Goal: Task Accomplishment & Management: Complete application form

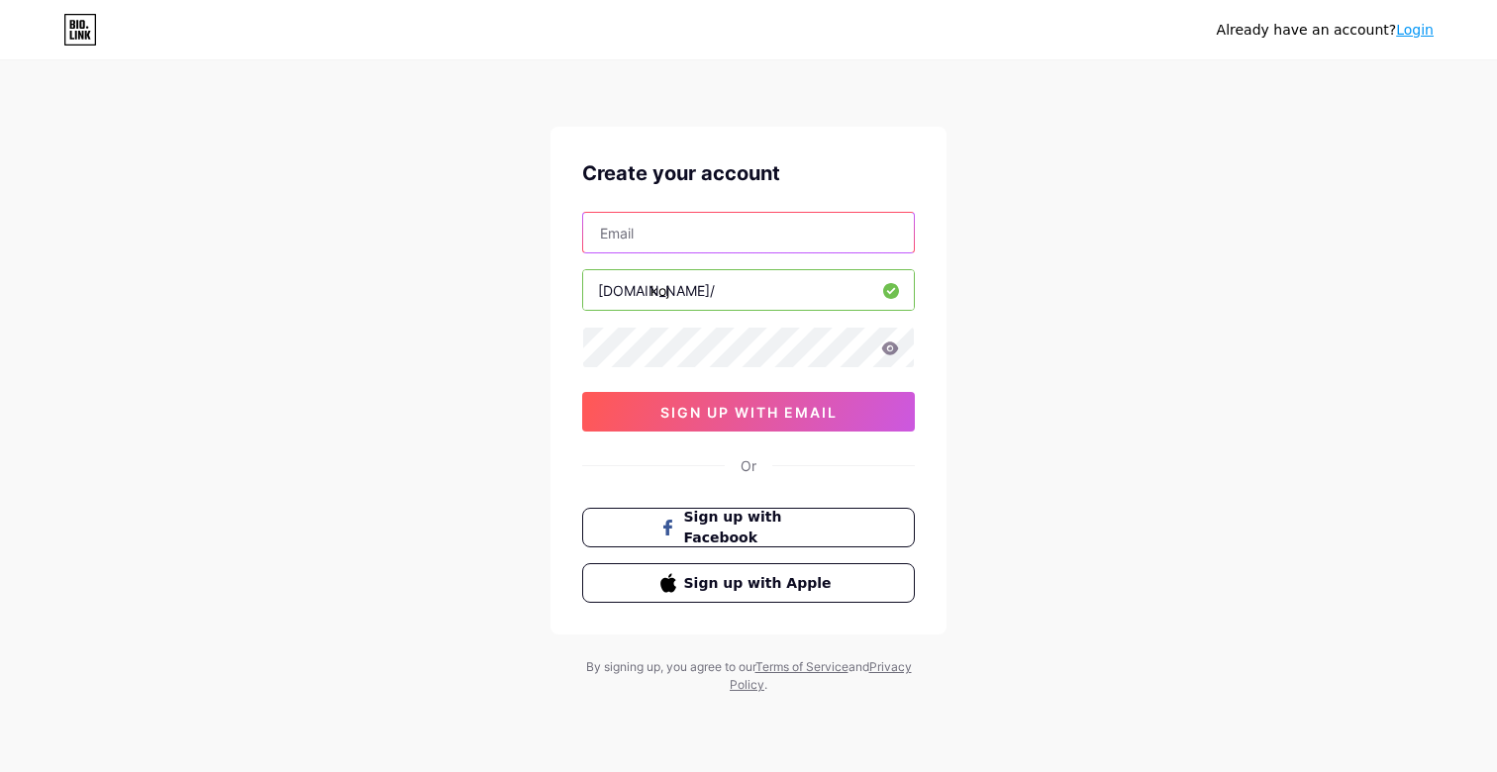
click at [662, 240] on input "text" at bounding box center [748, 233] width 331 height 40
type input "[EMAIL_ADDRESS][DOMAIN_NAME]"
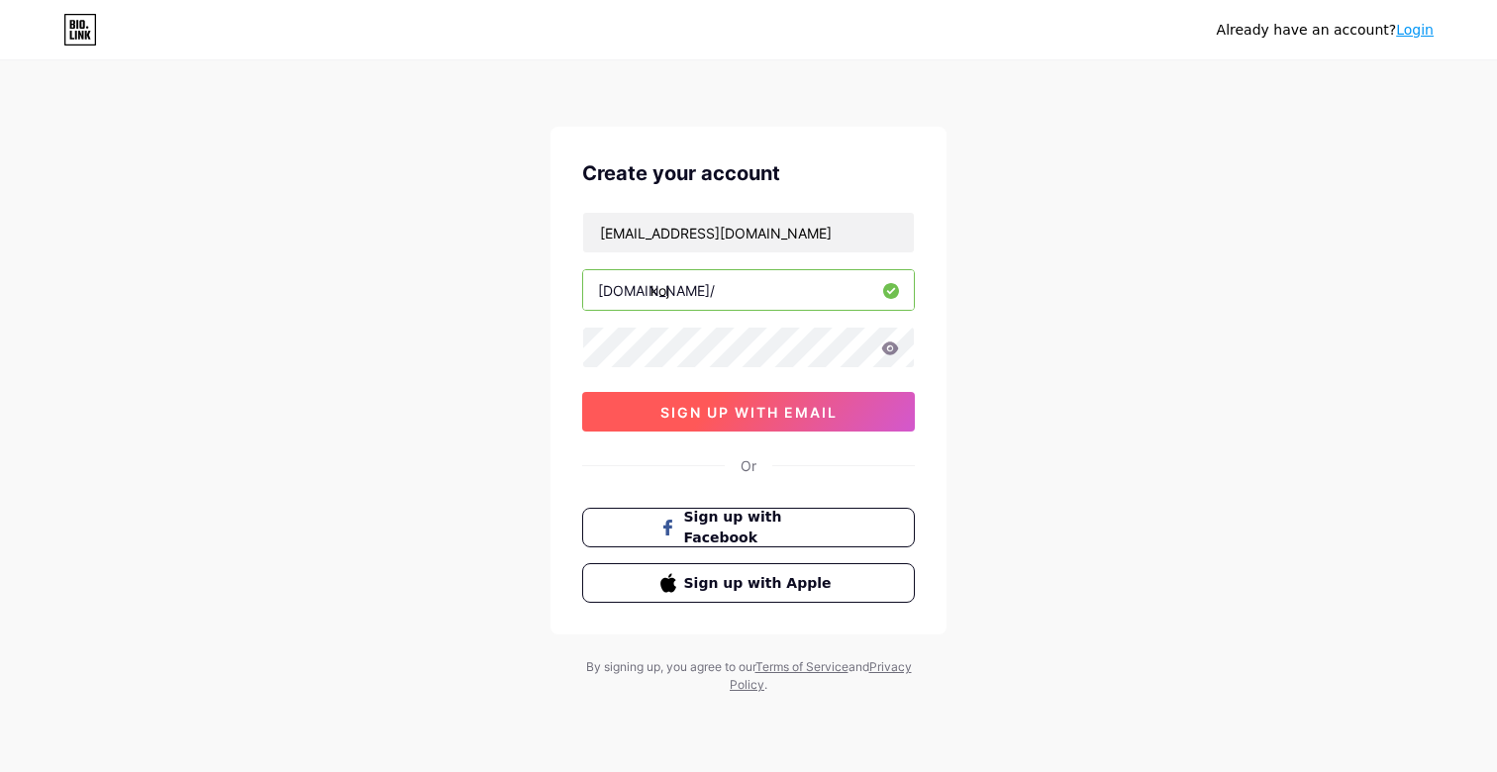
click at [655, 411] on button "sign up with email" at bounding box center [748, 412] width 333 height 40
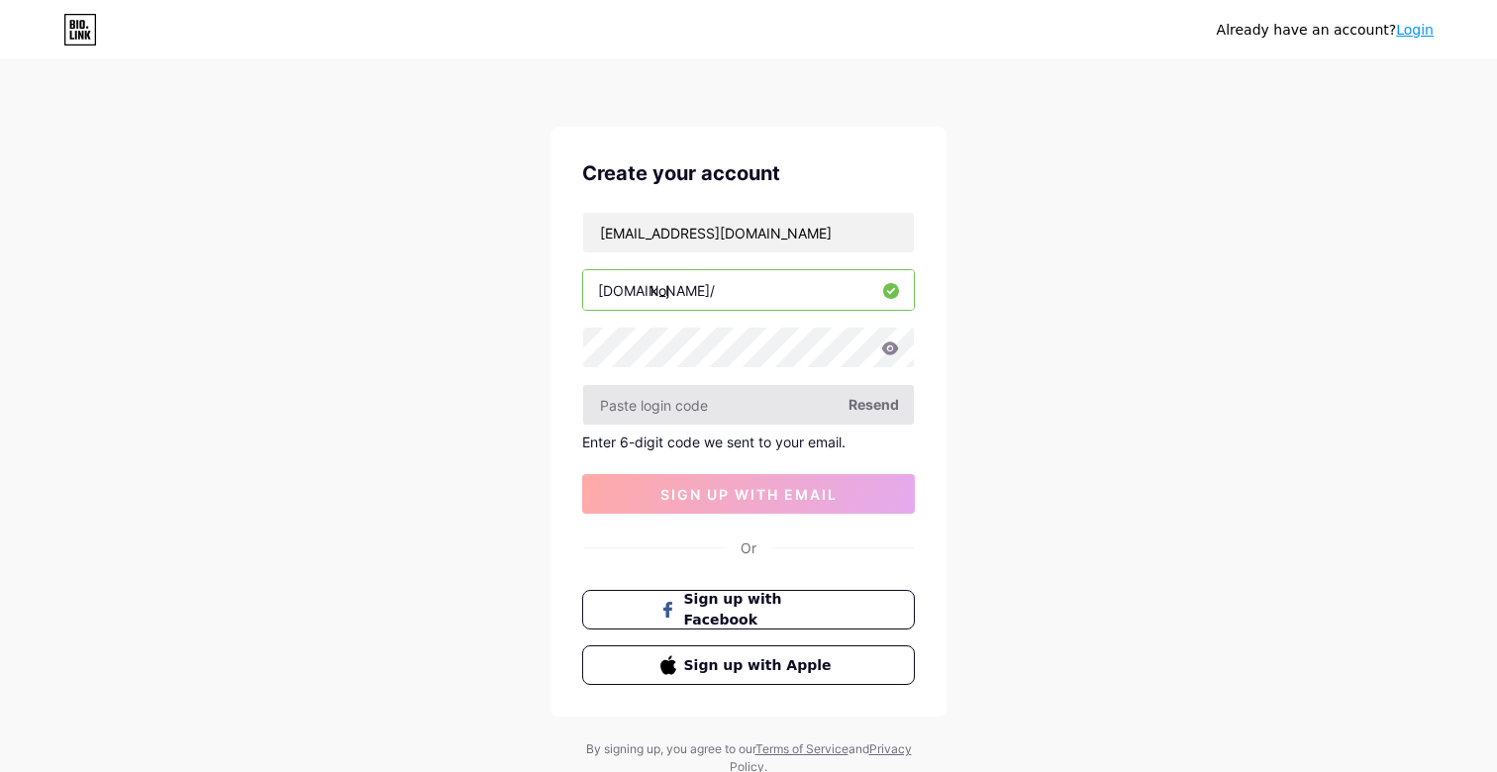
click at [594, 401] on input "text" at bounding box center [748, 405] width 331 height 40
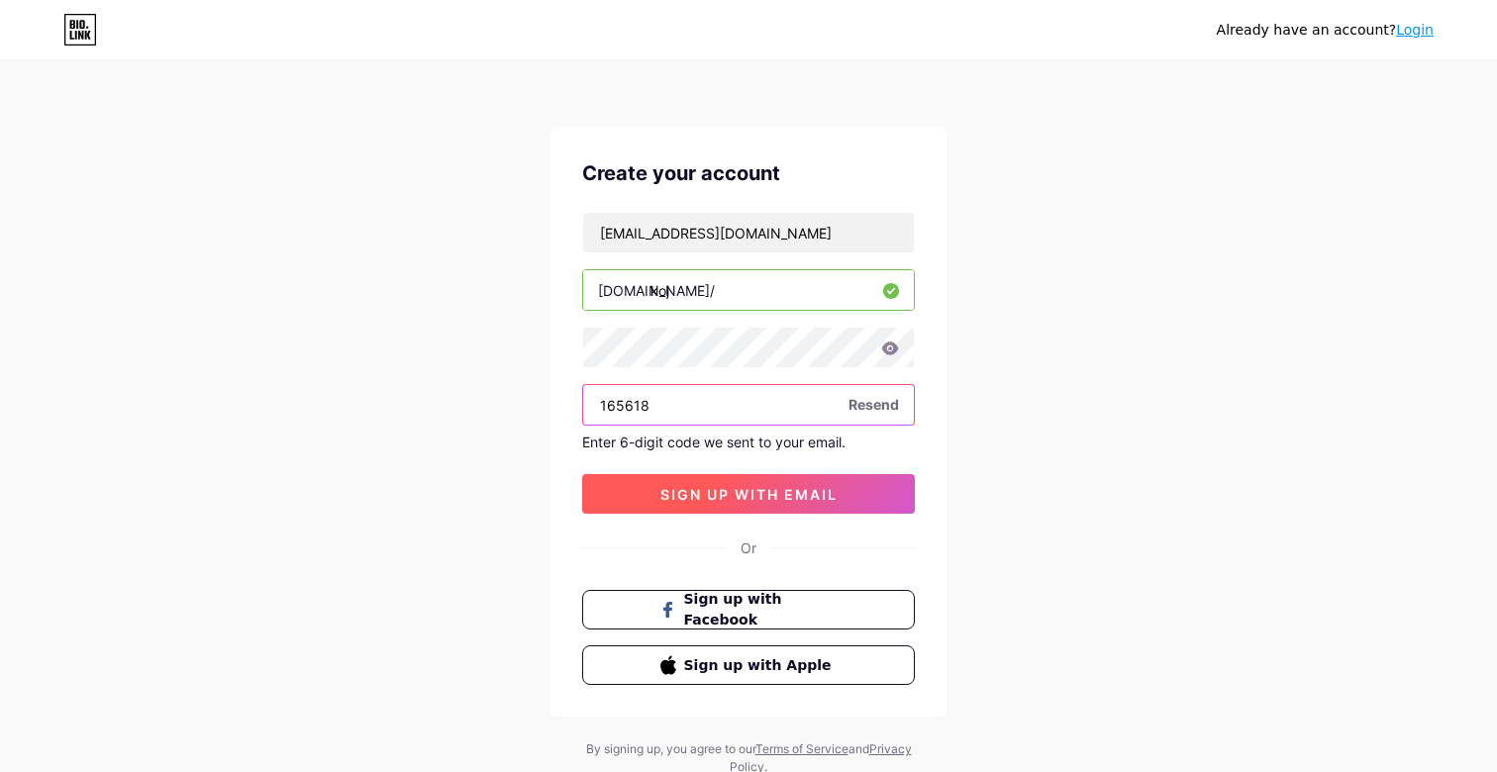
type input "165618"
click at [666, 486] on span "sign up with email" at bounding box center [748, 494] width 177 height 17
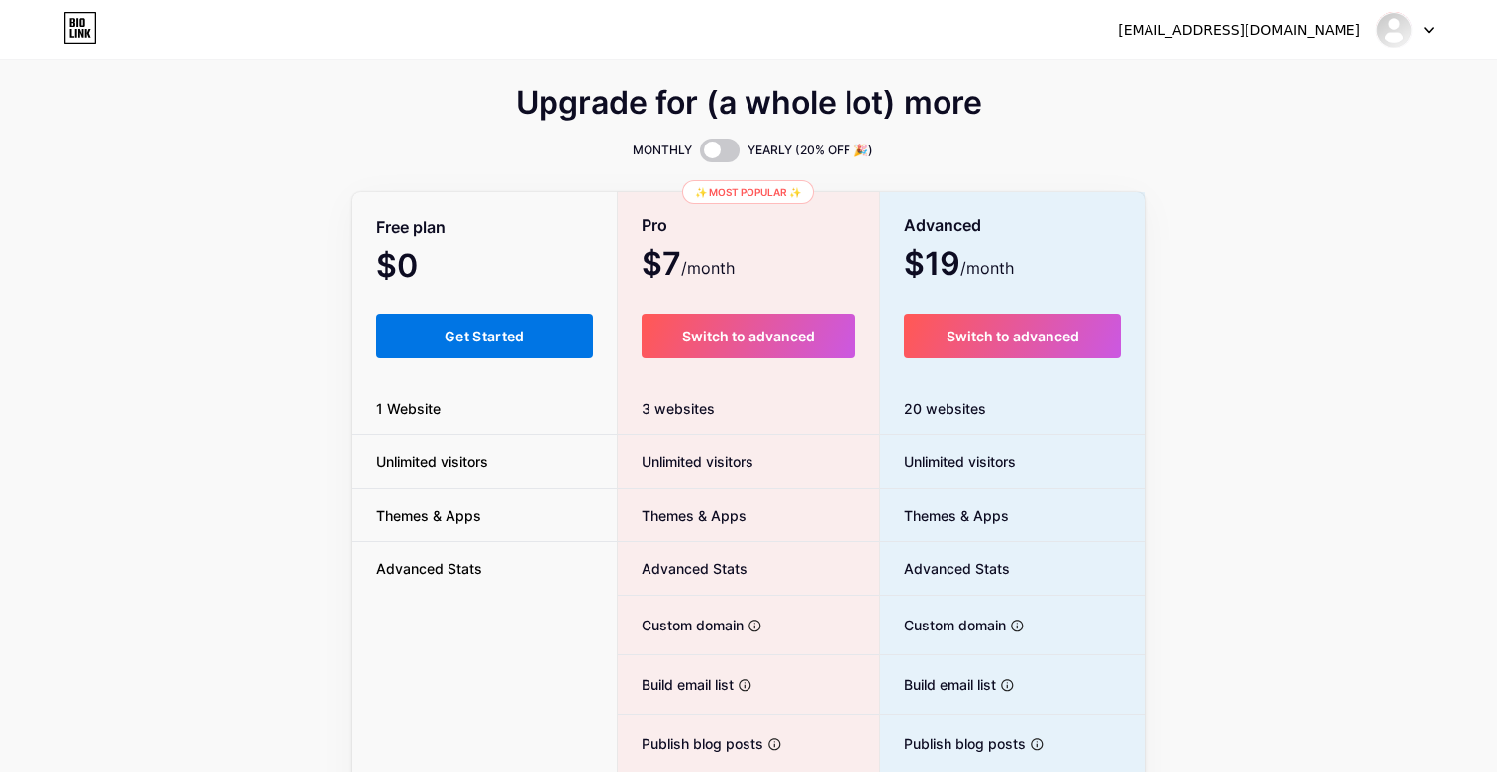
click at [419, 341] on button "Get Started" at bounding box center [484, 336] width 217 height 45
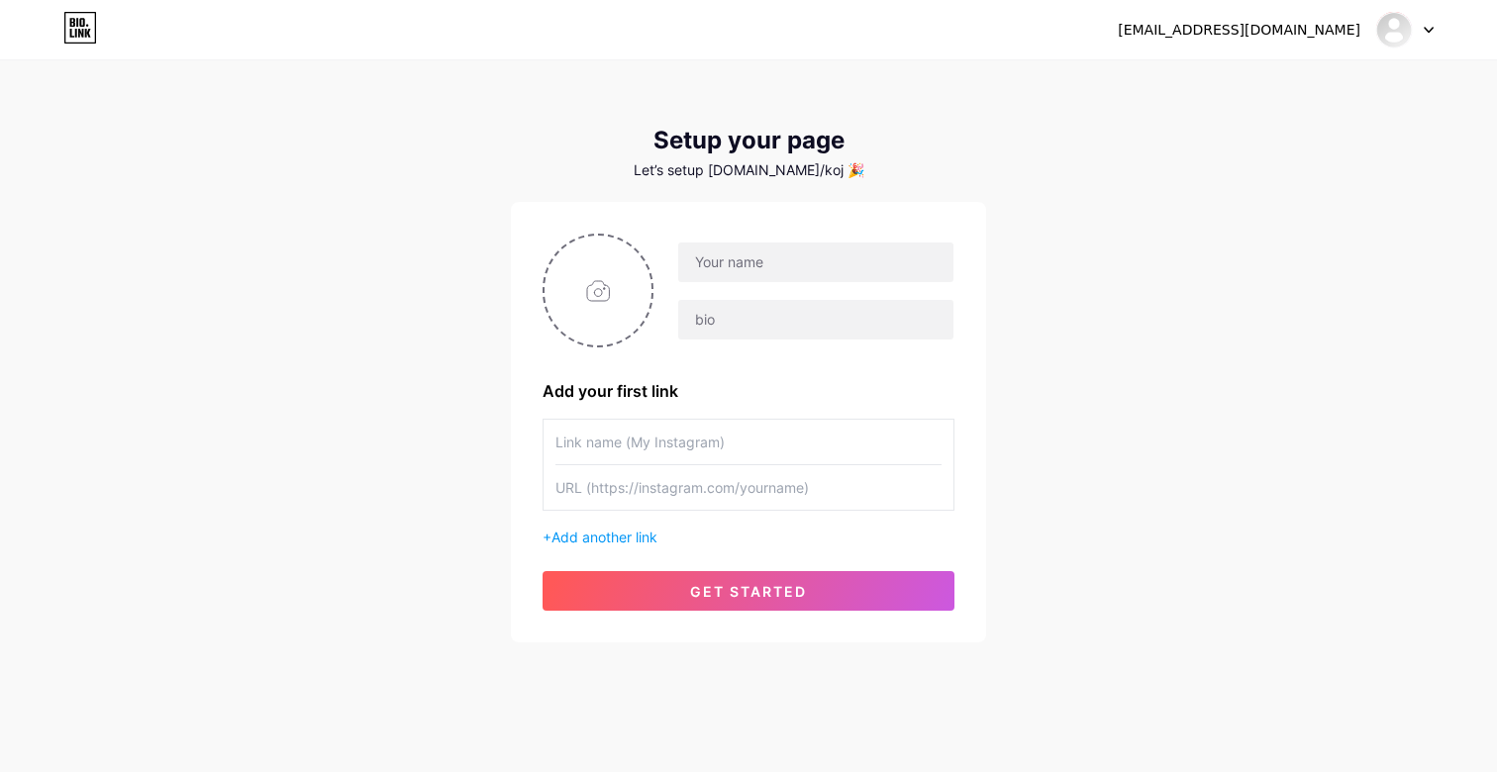
click at [784, 230] on div "Add your first link + Add another link get started" at bounding box center [748, 422] width 475 height 441
click at [723, 261] on input "text" at bounding box center [815, 263] width 275 height 40
type input "King of Jewelry"
click at [680, 365] on div "King of Jewelry Add your first link + Add another link get started" at bounding box center [749, 422] width 412 height 377
click at [568, 293] on input "file" at bounding box center [598, 291] width 107 height 110
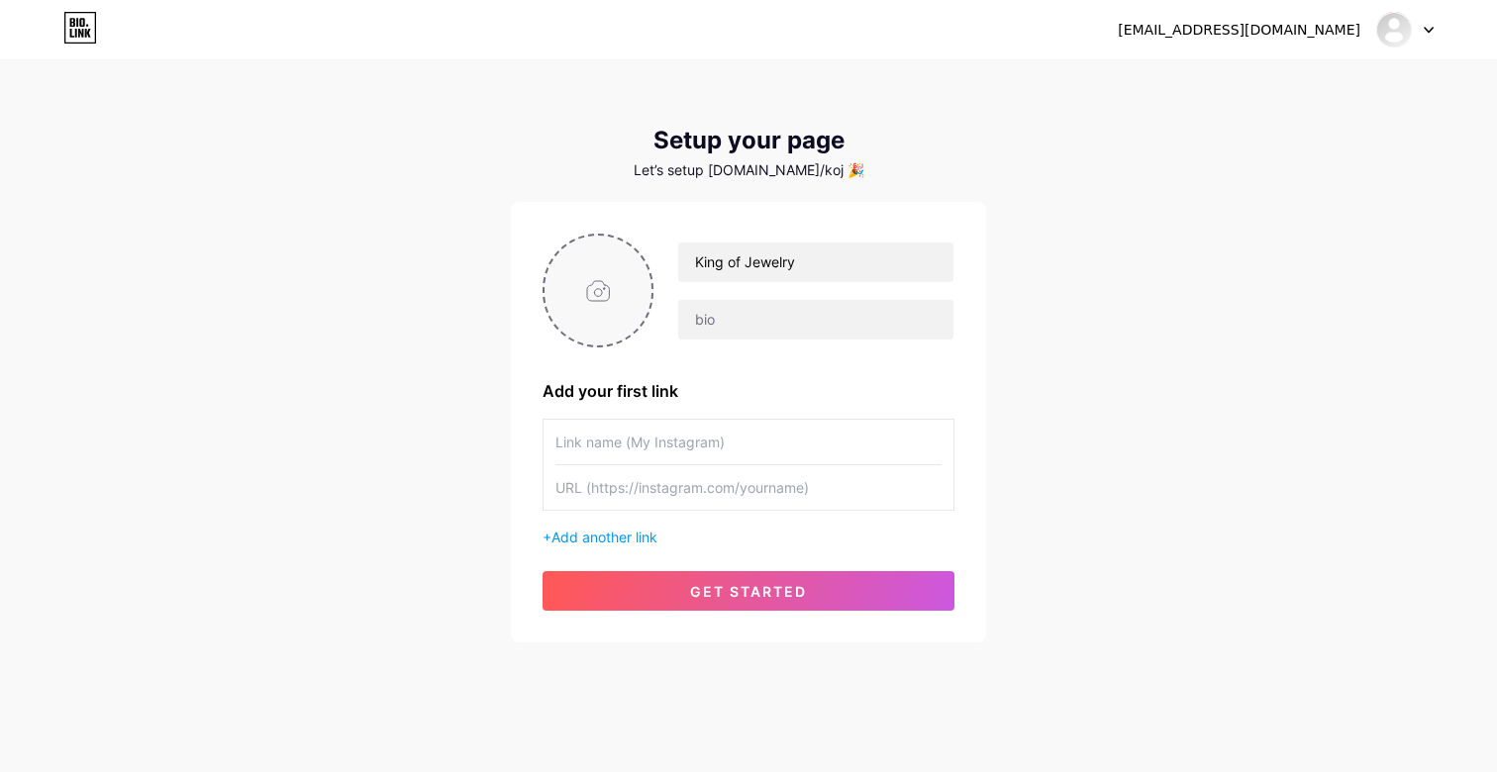
type input "C:\fakepath\pav-6239-comb-fcycu-aw_60bf889c-c8c2-4c1d-aa06-72f545fa5562_1800x18…"
click at [643, 244] on circle at bounding box center [642, 249] width 22 height 22
click at [607, 289] on input "file" at bounding box center [598, 291] width 107 height 110
type input "C:\fakepath\nava_092019_ring_three_qrtr_1__WG_f4ff6ade-3307-4dba-a440-47aea4918…"
type input "Website"
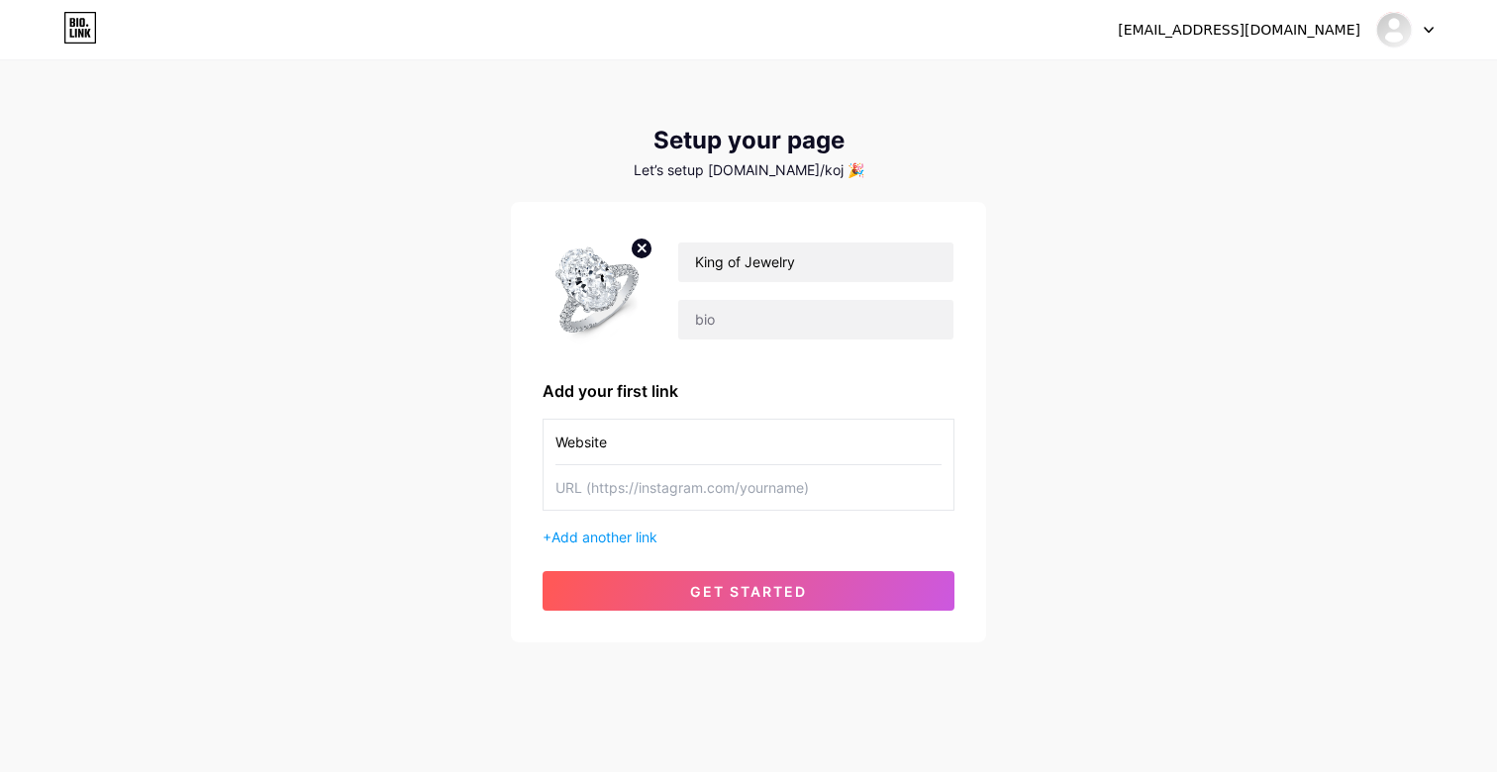
click at [682, 490] on input "text" at bounding box center [748, 487] width 386 height 45
paste input "[URL][DOMAIN_NAME]"
type input "[URL][DOMAIN_NAME]"
click at [1154, 416] on div "[EMAIL_ADDRESS][DOMAIN_NAME] Dashboard Logout Setup your page Let’s setup [DOMA…" at bounding box center [748, 353] width 1497 height 706
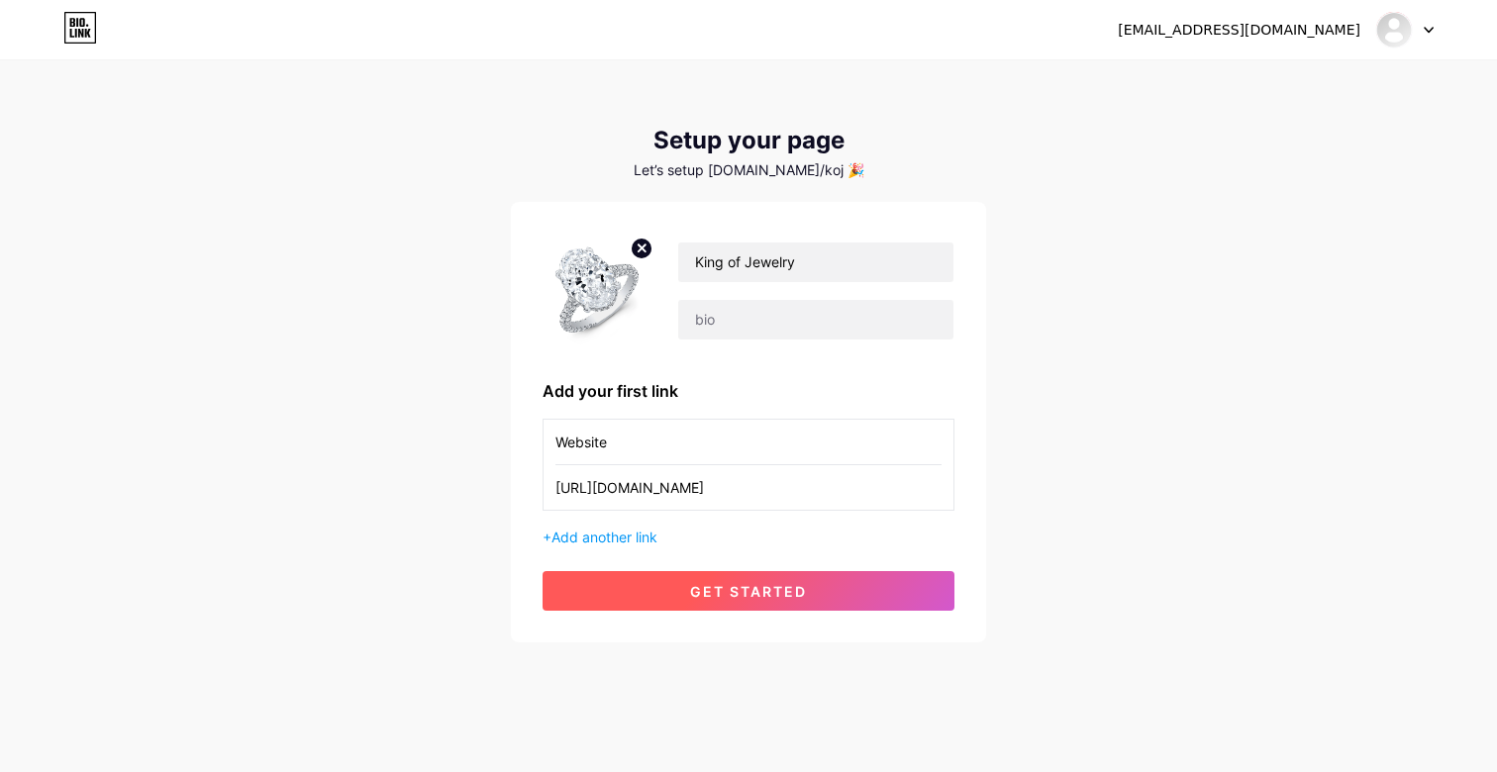
click at [771, 590] on span "get started" at bounding box center [748, 591] width 117 height 17
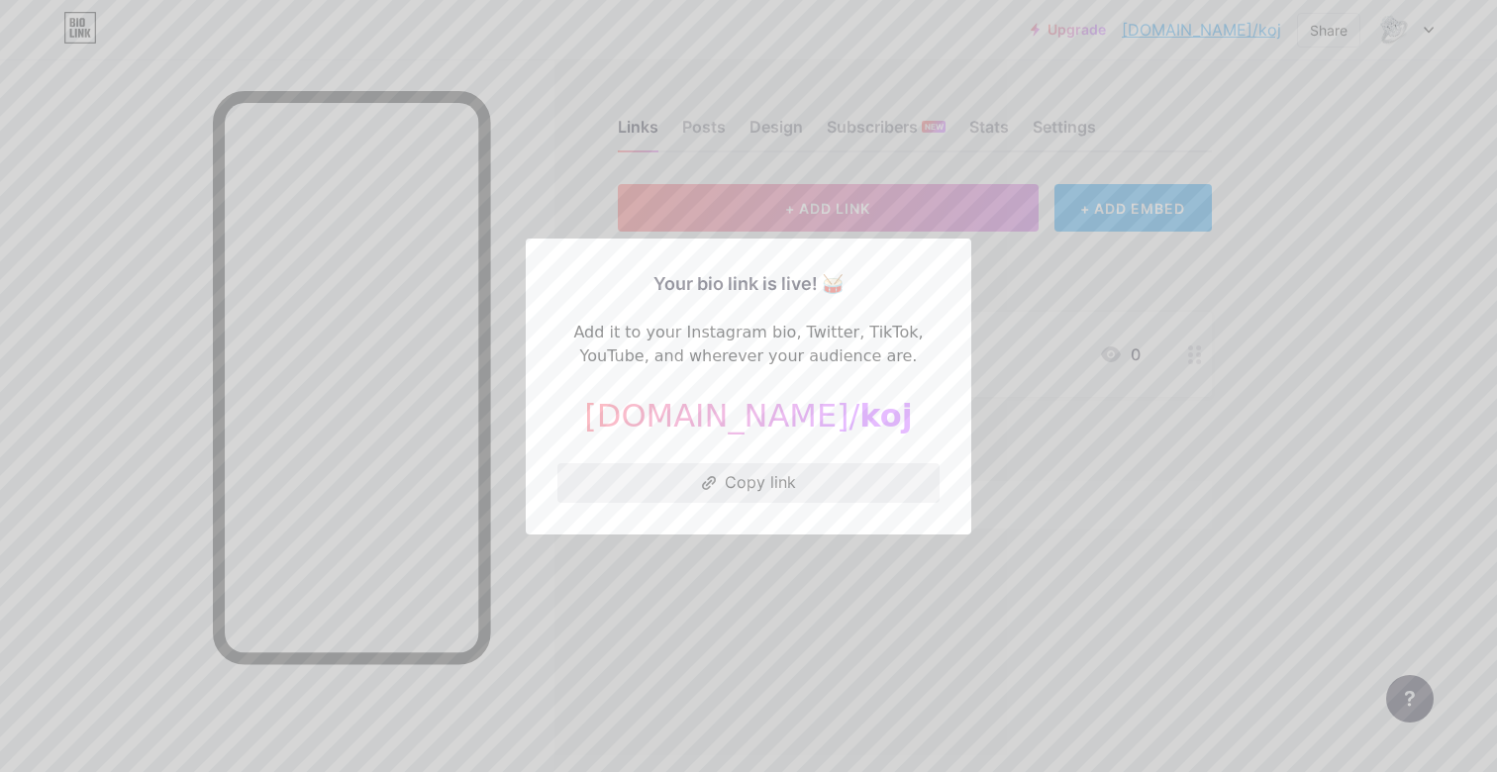
click at [733, 494] on button "Copy link" at bounding box center [748, 483] width 382 height 40
click at [796, 560] on div at bounding box center [748, 386] width 1497 height 772
